Goal: Task Accomplishment & Management: Use online tool/utility

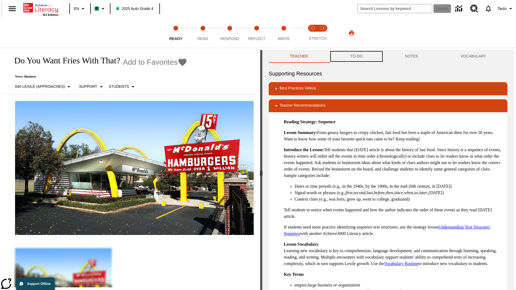
click at [356, 56] on button "TO-DO" at bounding box center [356, 56] width 55 height 13
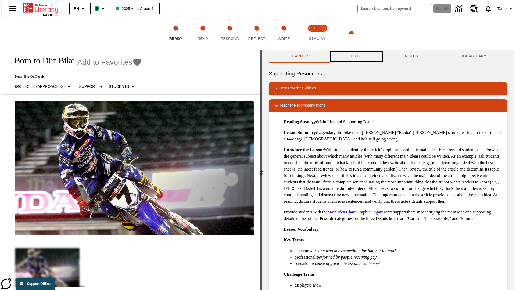
click at [356, 56] on button "TO-DO" at bounding box center [356, 56] width 55 height 13
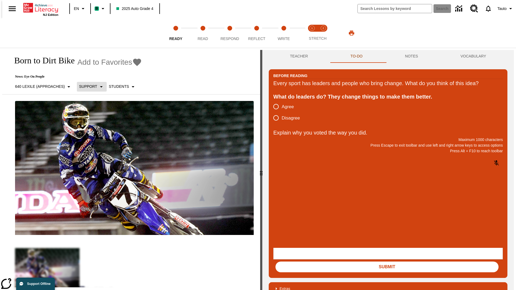
click at [89, 87] on p "Support" at bounding box center [88, 87] width 18 height 6
click at [95, 118] on p "Support" at bounding box center [95, 118] width 32 height 6
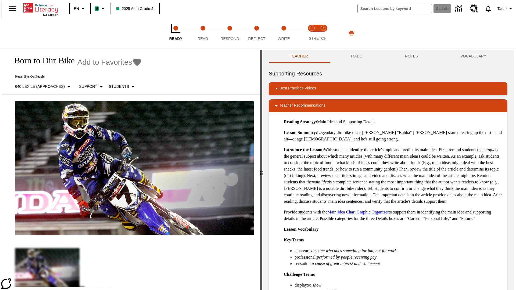
click at [176, 33] on span "Ready" at bounding box center [175, 37] width 13 height 10
click at [356, 56] on button "TO-DO" at bounding box center [356, 56] width 55 height 13
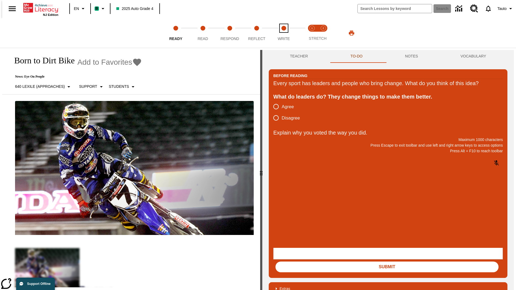
click at [284, 33] on span "Write" at bounding box center [284, 37] width 12 height 10
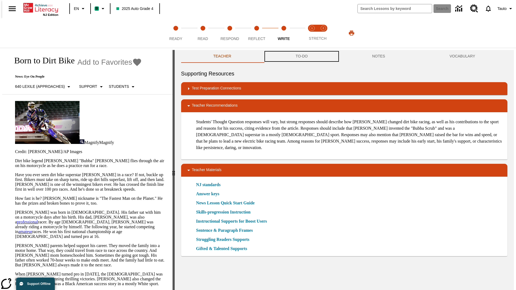
scroll to position [0, 0]
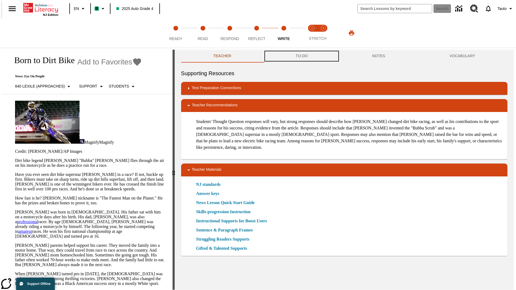
click at [301, 56] on button "TO-DO" at bounding box center [301, 56] width 77 height 13
